Goal: Task Accomplishment & Management: Manage account settings

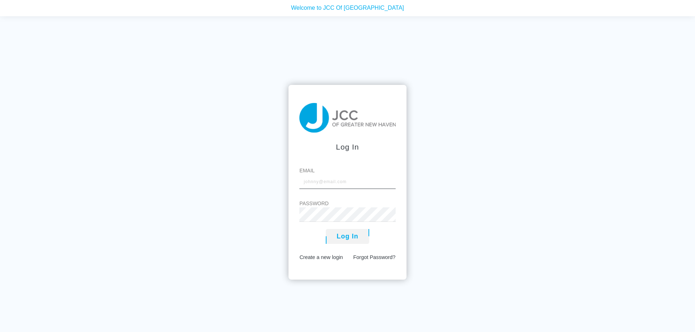
click at [330, 184] on input "Email" at bounding box center [347, 182] width 96 height 14
type input "[EMAIL_ADDRESS][DOMAIN_NAME]"
click at [339, 232] on button "Log In" at bounding box center [347, 236] width 43 height 15
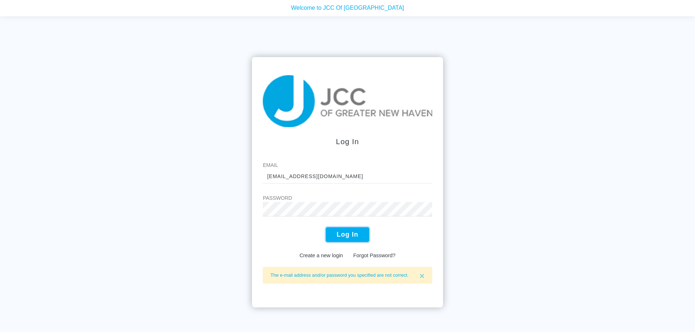
click at [346, 234] on button "Log In" at bounding box center [347, 235] width 43 height 15
click at [352, 235] on button "Log In" at bounding box center [347, 235] width 43 height 15
click at [349, 237] on button "Log In" at bounding box center [347, 235] width 43 height 15
